Goal: Information Seeking & Learning: Learn about a topic

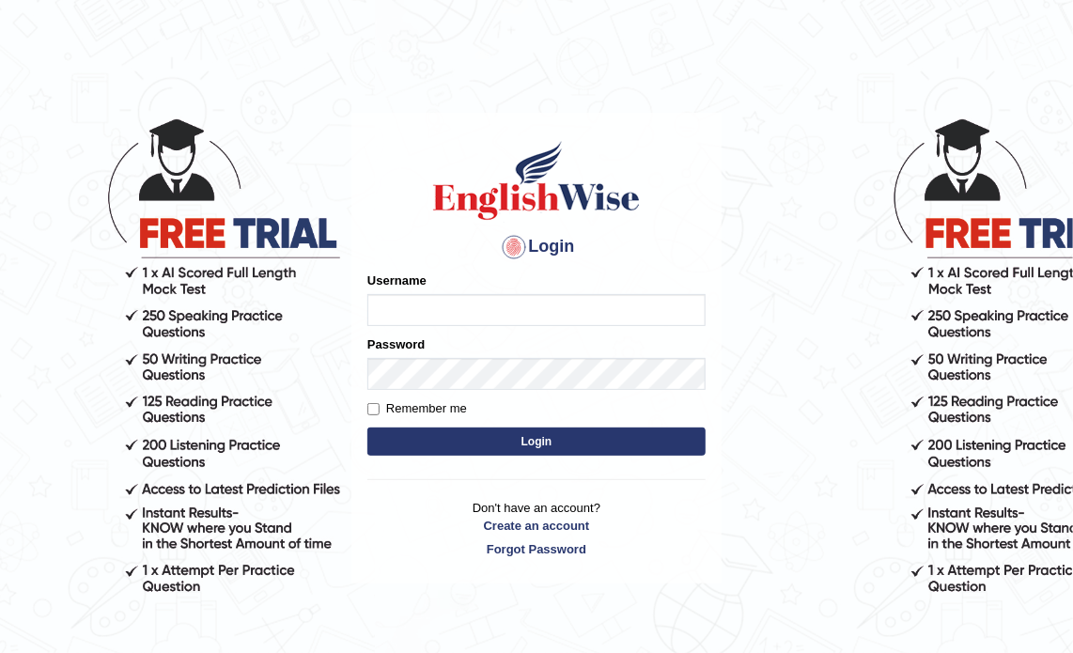
type input "Prisci"
click at [519, 434] on button "Login" at bounding box center [536, 442] width 338 height 28
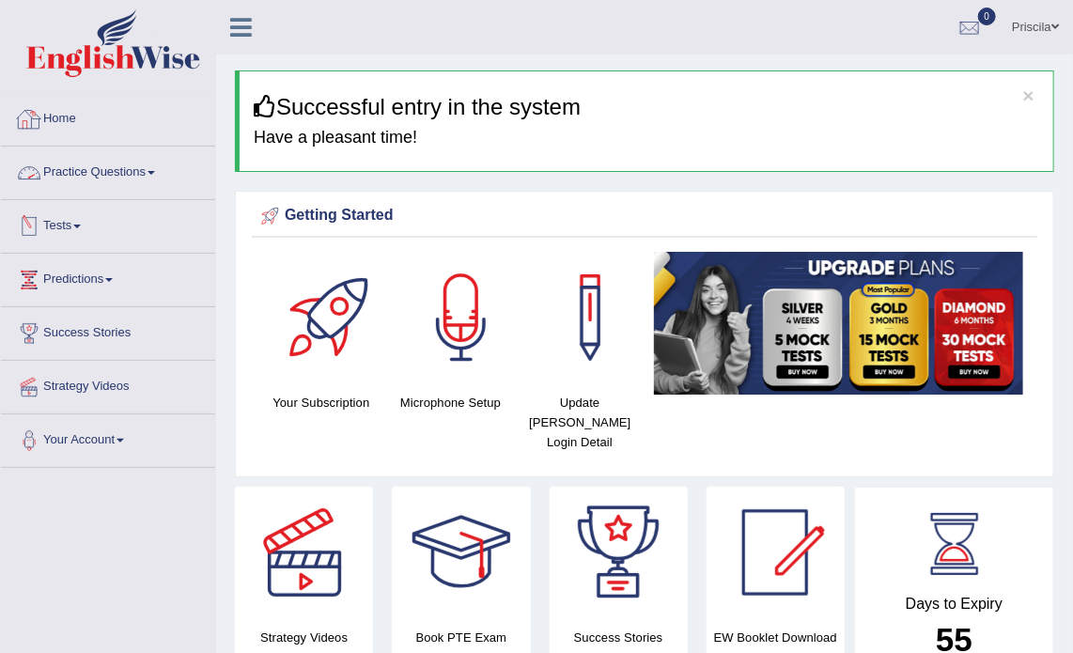
click at [136, 169] on link "Practice Questions" at bounding box center [108, 170] width 214 height 47
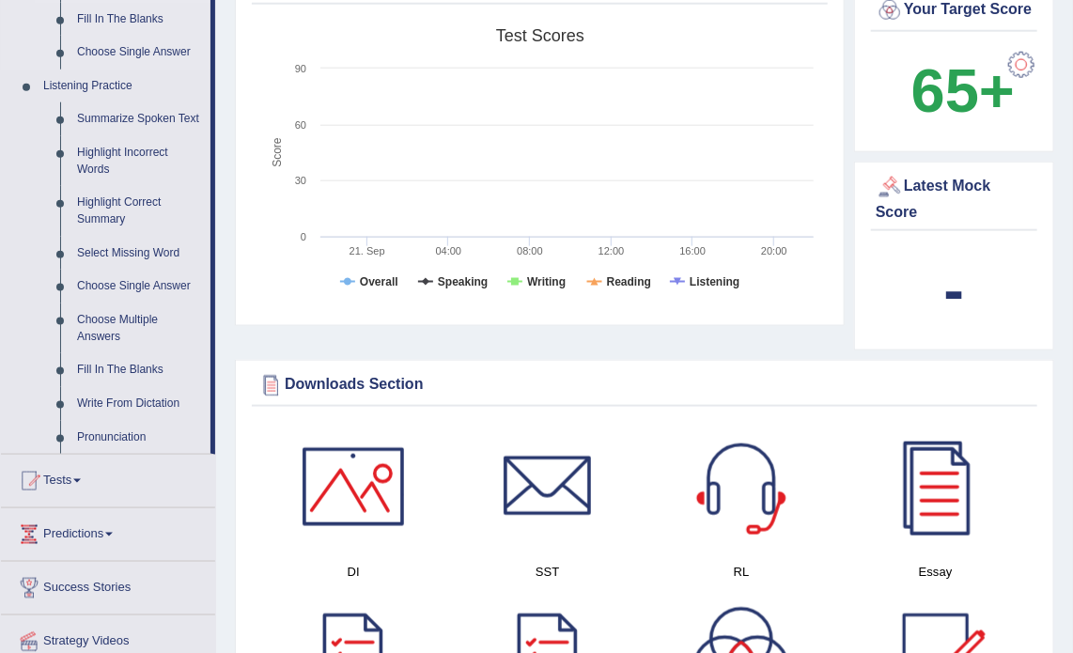
scroll to position [752, 0]
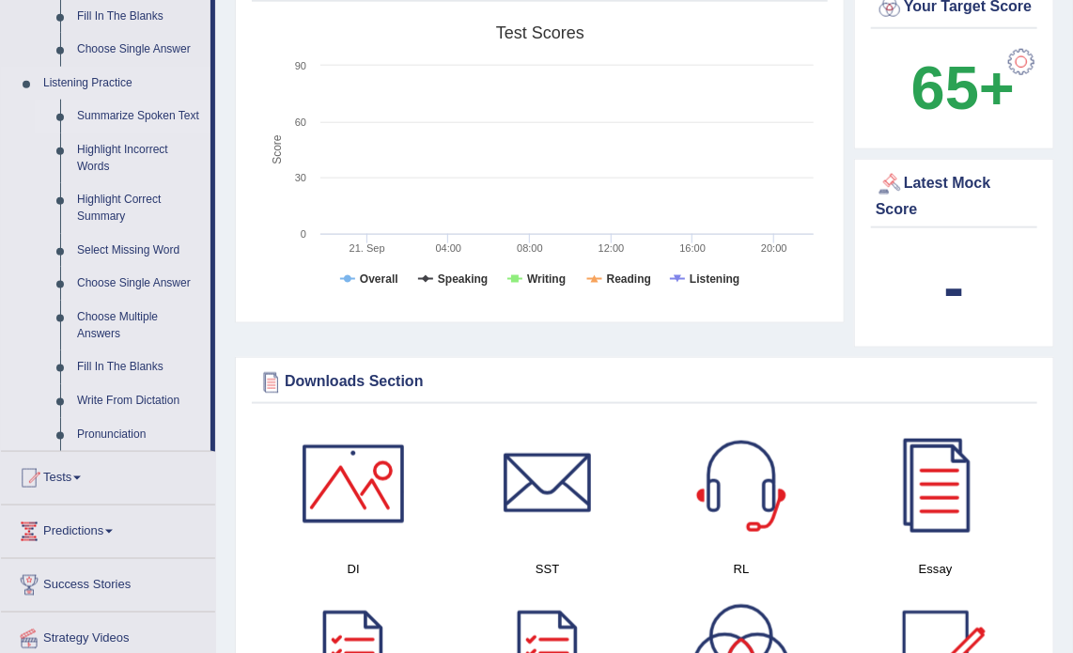
click at [162, 108] on link "Summarize Spoken Text" at bounding box center [140, 117] width 142 height 34
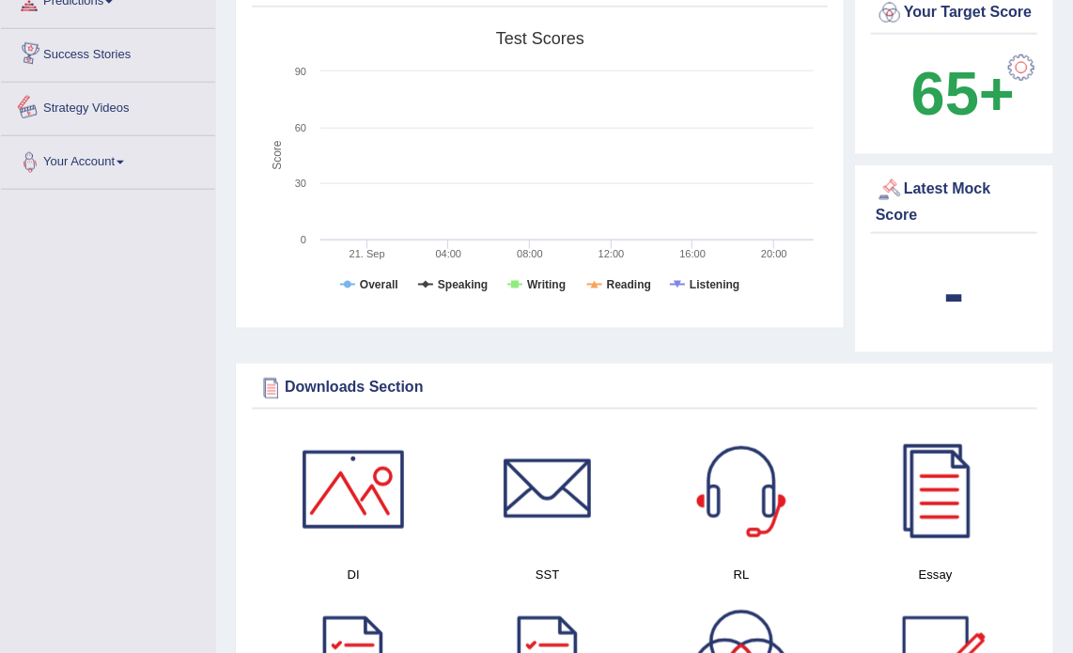
scroll to position [1238, 0]
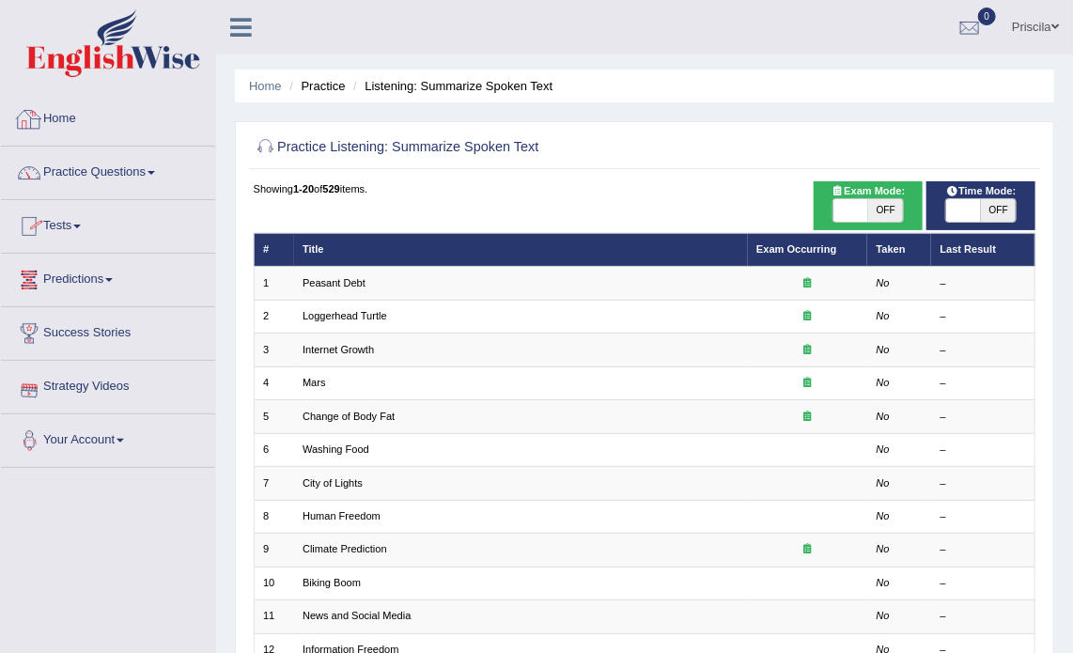
click at [61, 113] on link "Home" at bounding box center [108, 116] width 214 height 47
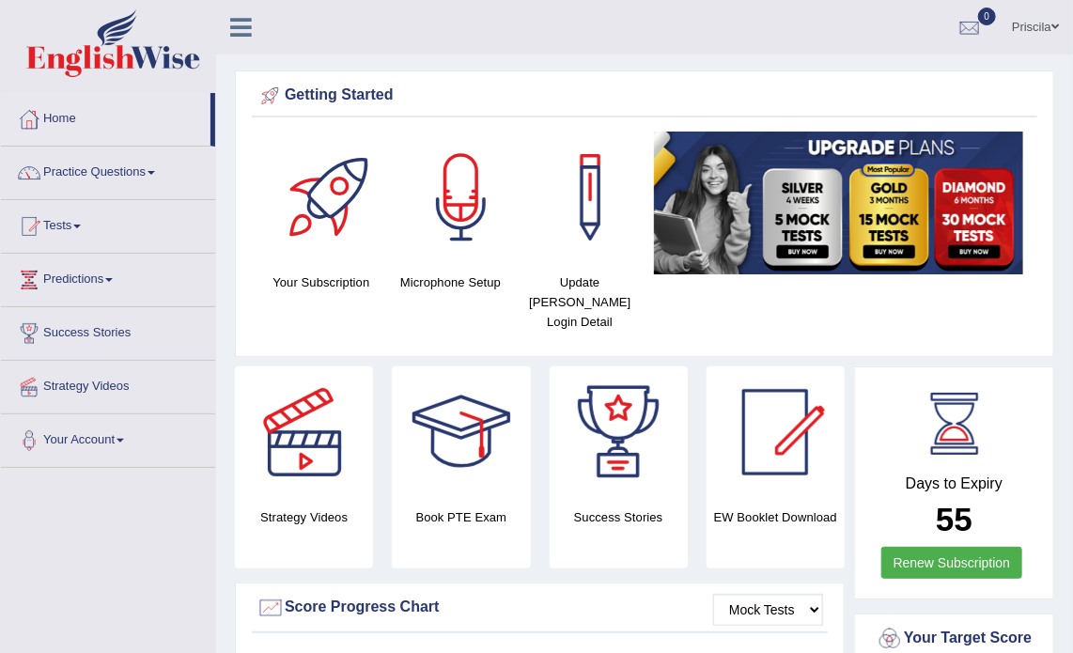
click at [481, 415] on div at bounding box center [462, 432] width 132 height 132
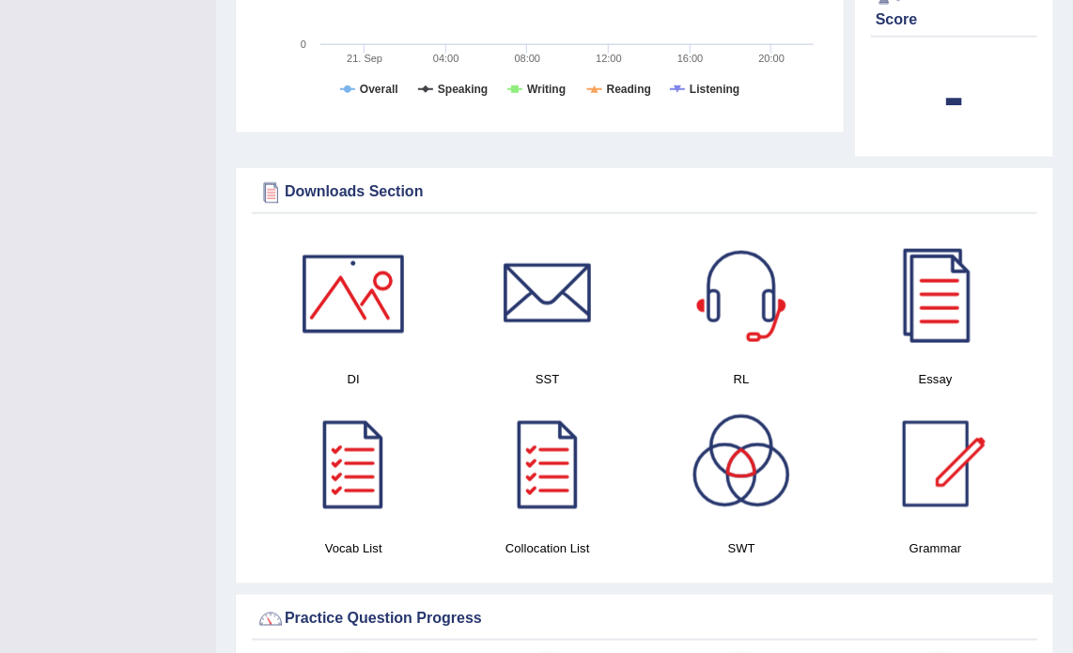
scroll to position [846, 0]
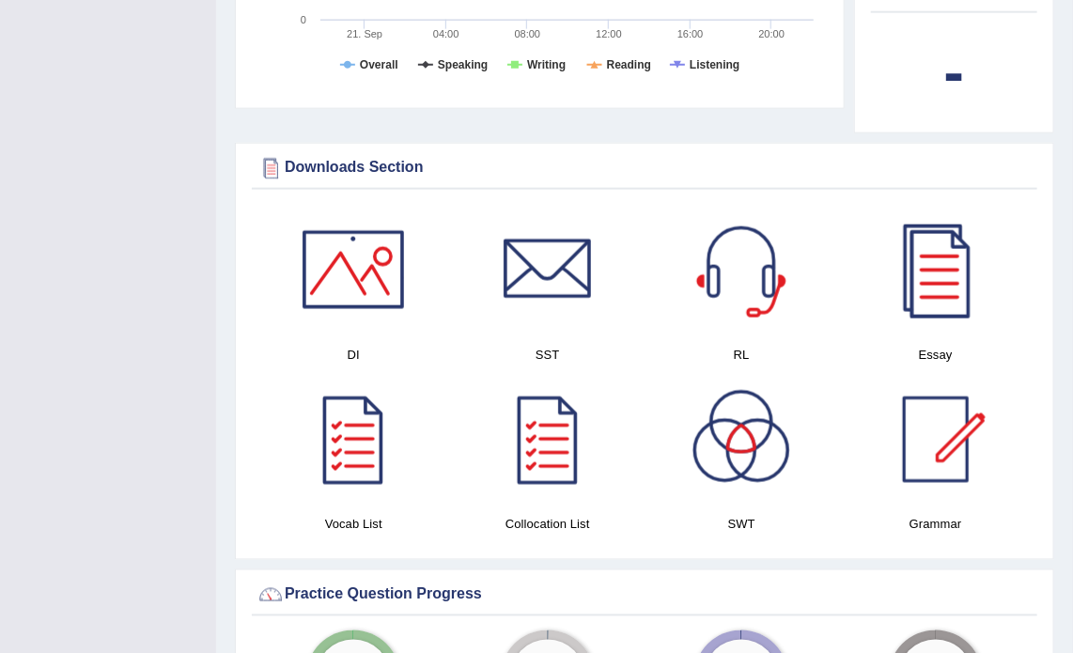
click at [962, 296] on div at bounding box center [936, 270] width 132 height 132
